Goal: Information Seeking & Learning: Find specific fact

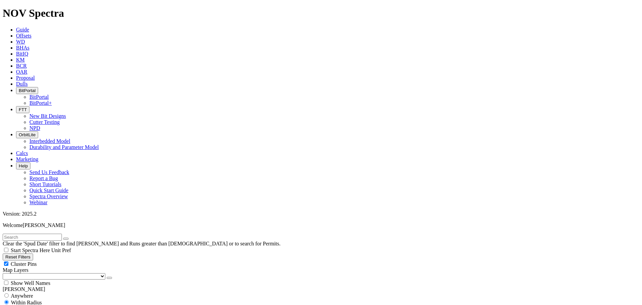
scroll to position [134, 0]
click at [30, 233] on input "text" at bounding box center [32, 236] width 59 height 7
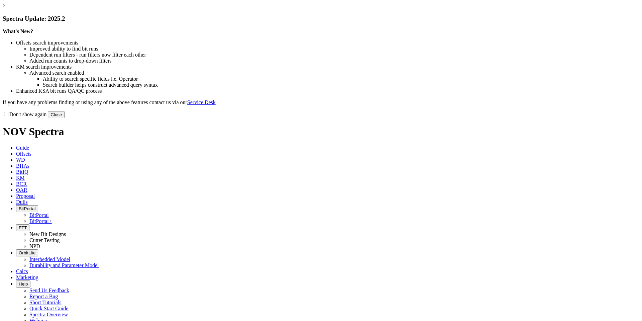
click at [65, 118] on button "Close" at bounding box center [56, 114] width 17 height 7
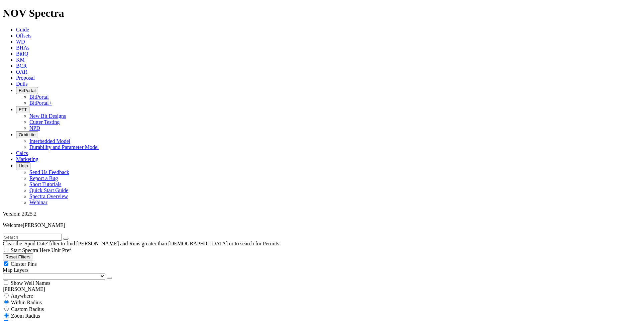
click at [31, 233] on input "text" at bounding box center [32, 236] width 59 height 7
paste input "E247640"
type input "E247640"
select select
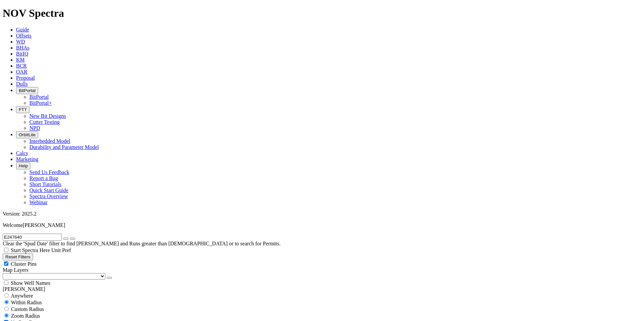
click at [43, 233] on input "E247640" at bounding box center [32, 236] width 59 height 7
click at [28, 293] on span "Anywhere" at bounding box center [22, 296] width 22 height 6
radio input "true"
radio input "false"
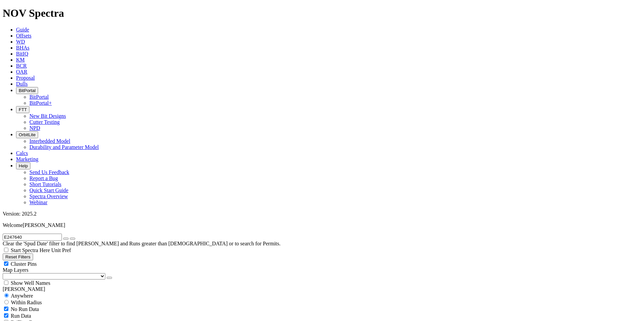
select select
